Goal: Information Seeking & Learning: Learn about a topic

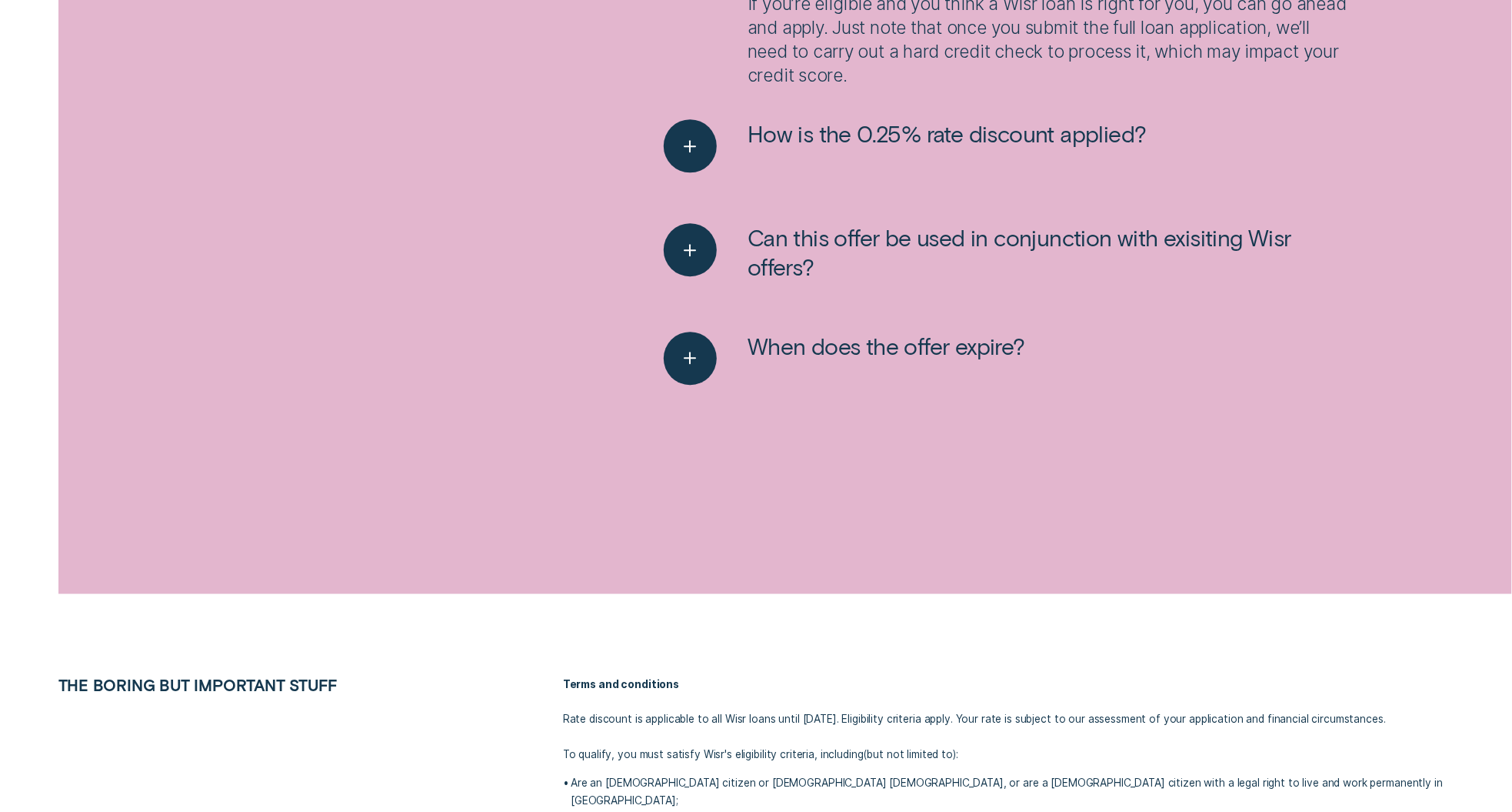
scroll to position [2518, 0]
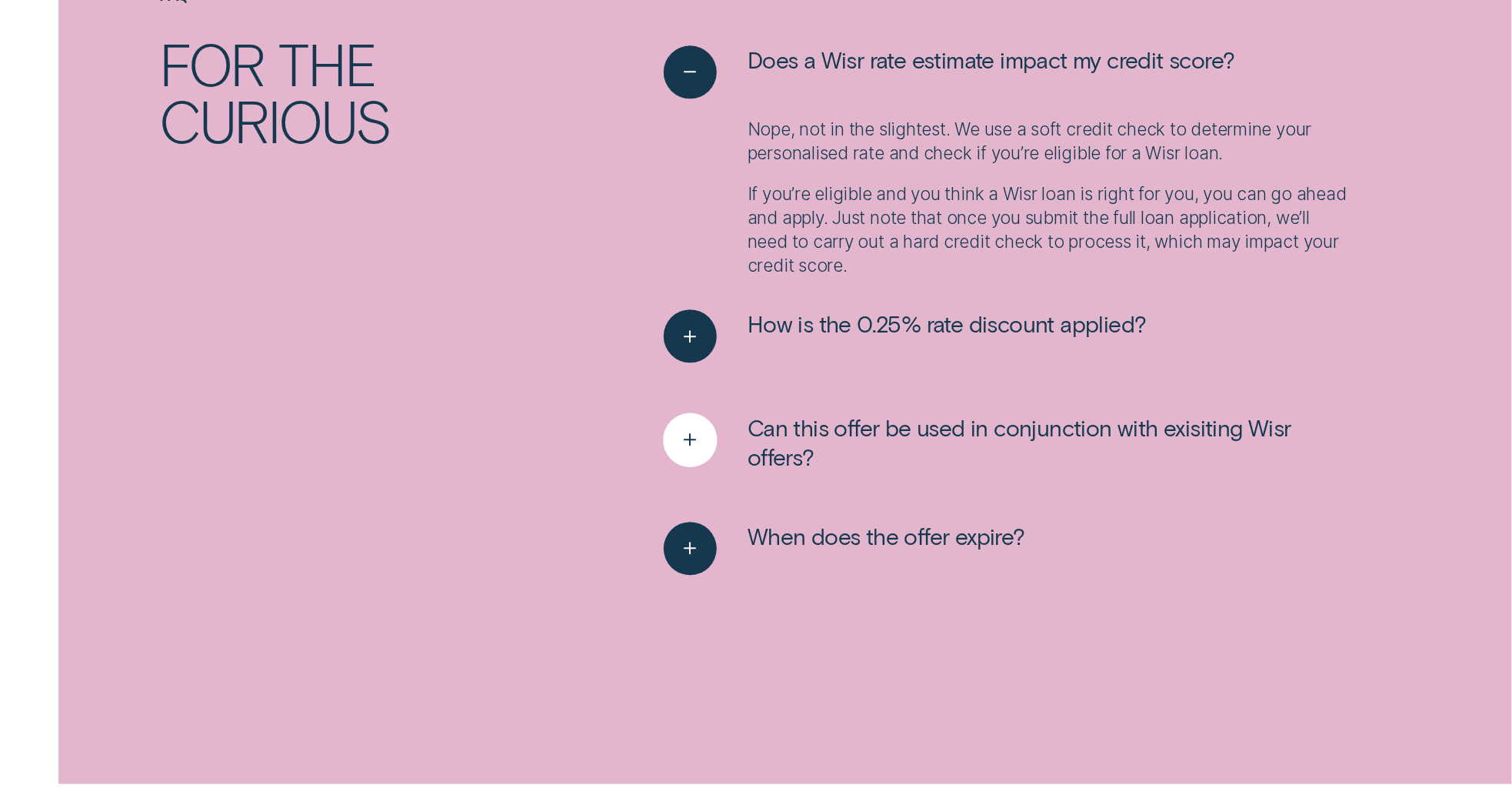
click at [917, 438] on span "Can this offer be used in conjunction with exisiting Wisr offers?" at bounding box center [1050, 442] width 605 height 57
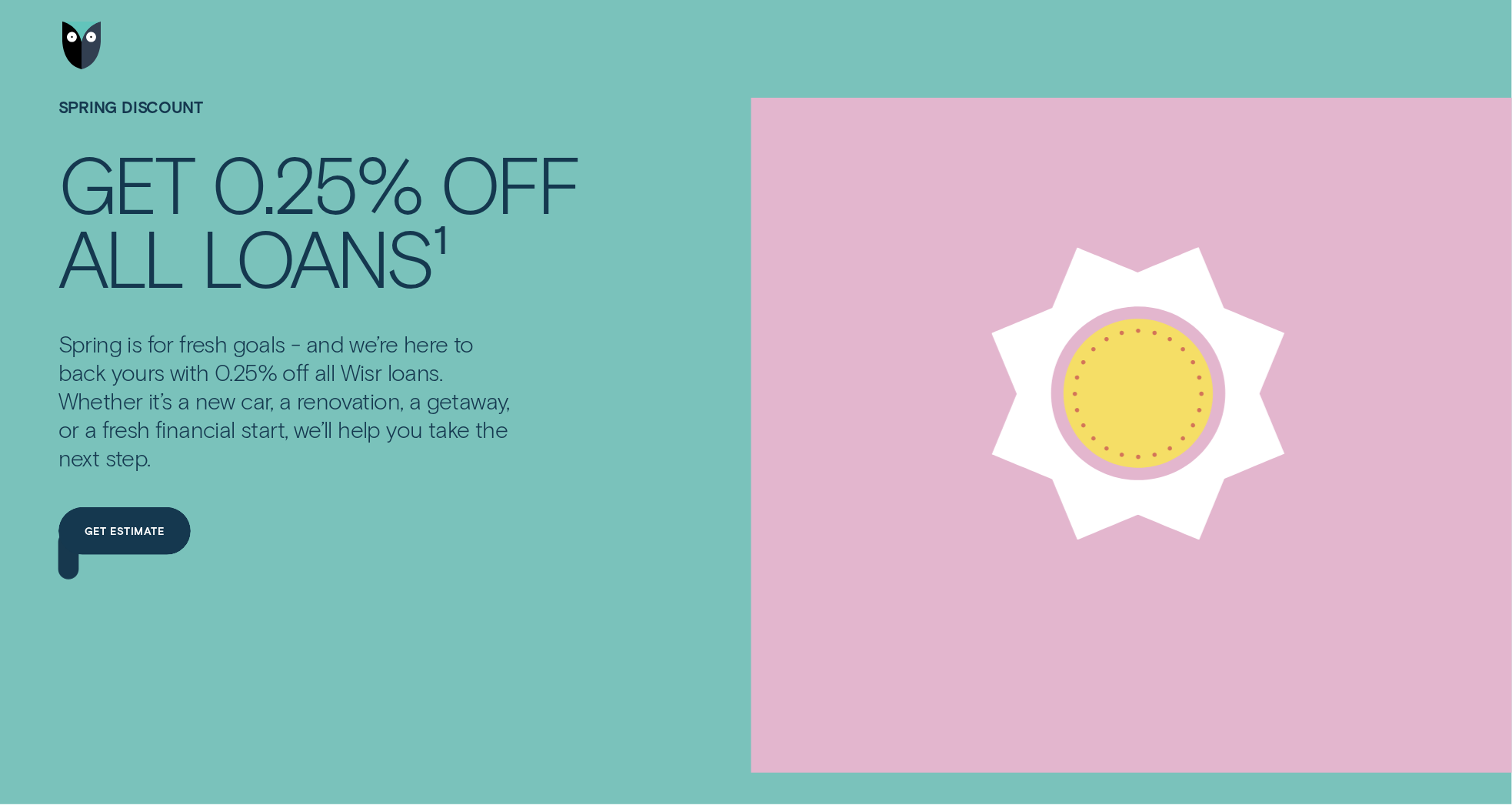
scroll to position [0, 0]
